Goal: Find specific page/section: Find specific page/section

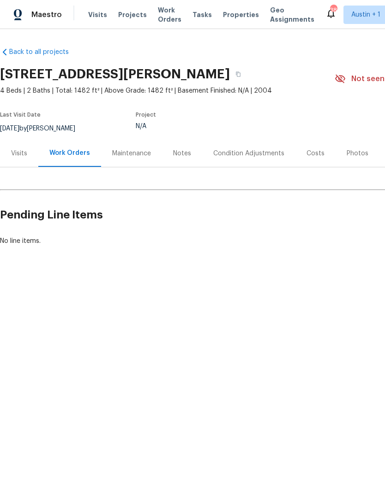
click at [27, 150] on div "Visits" at bounding box center [19, 153] width 16 height 9
click at [30, 155] on div "Visits" at bounding box center [19, 153] width 38 height 27
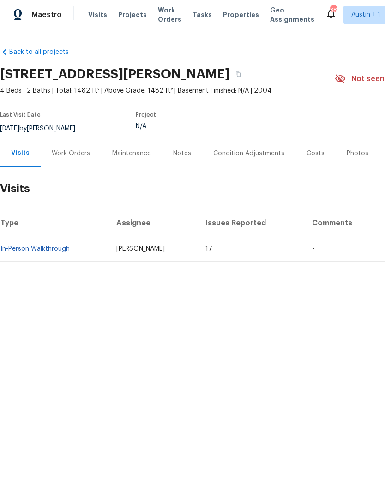
click at [60, 155] on div "Work Orders" at bounding box center [71, 153] width 38 height 9
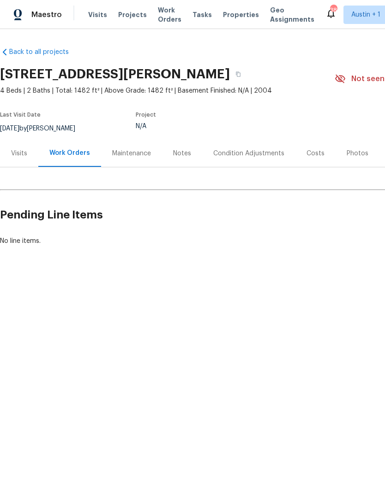
click at [129, 149] on div "Maintenance" at bounding box center [131, 153] width 39 height 9
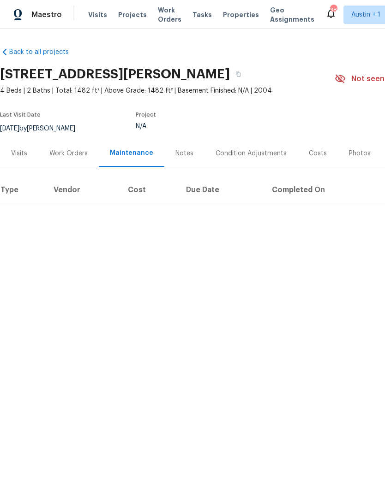
click at [258, 155] on div "Condition Adjustments" at bounding box center [250, 153] width 71 height 9
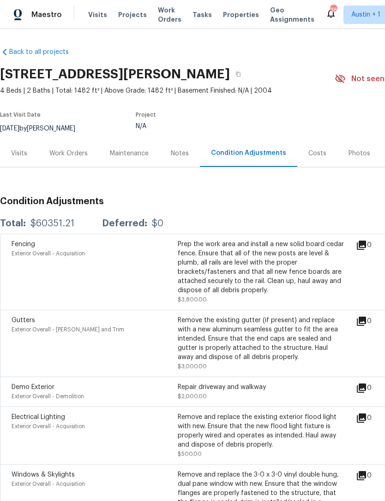
click at [179, 149] on div "Notes" at bounding box center [180, 153] width 18 height 9
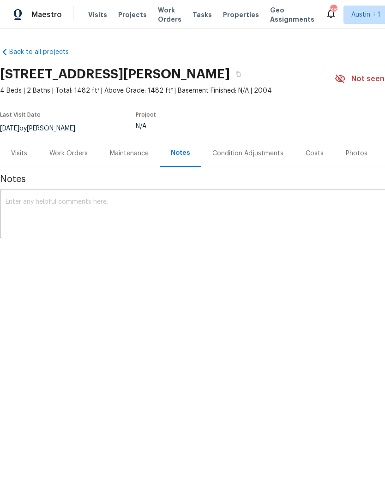
click at [251, 155] on div "Condition Adjustments" at bounding box center [247, 153] width 71 height 9
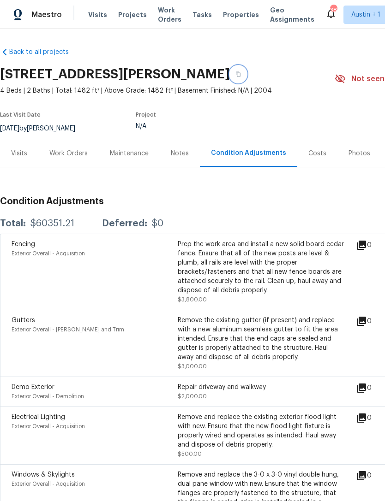
click at [235, 74] on icon "button" at bounding box center [238, 75] width 6 height 6
